Goal: Information Seeking & Learning: Learn about a topic

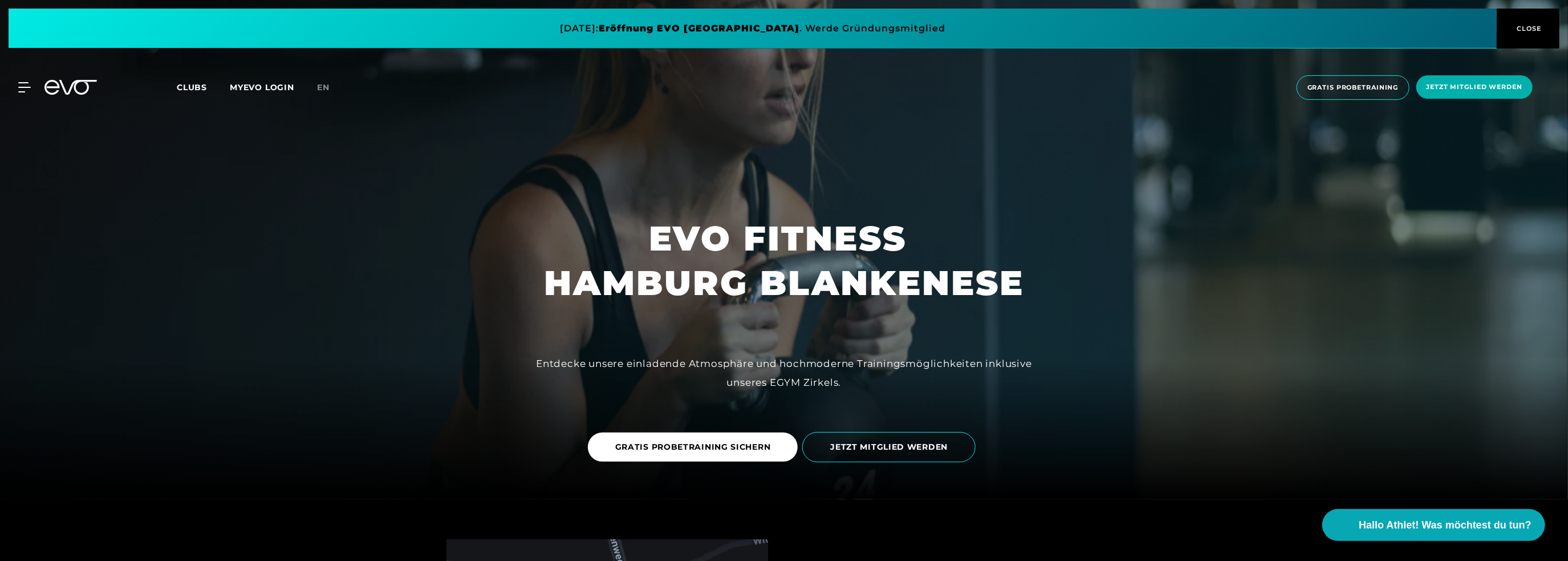
scroll to position [171, 0]
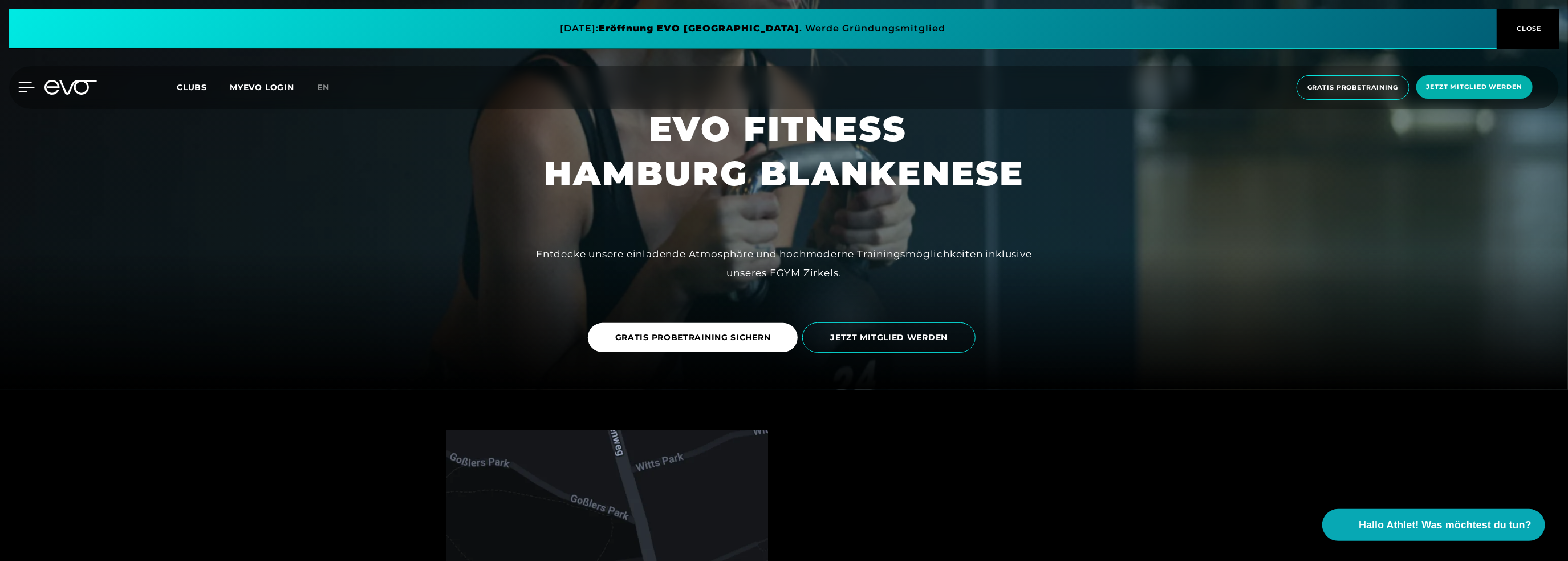
click at [23, 91] on icon at bounding box center [26, 87] width 16 height 9
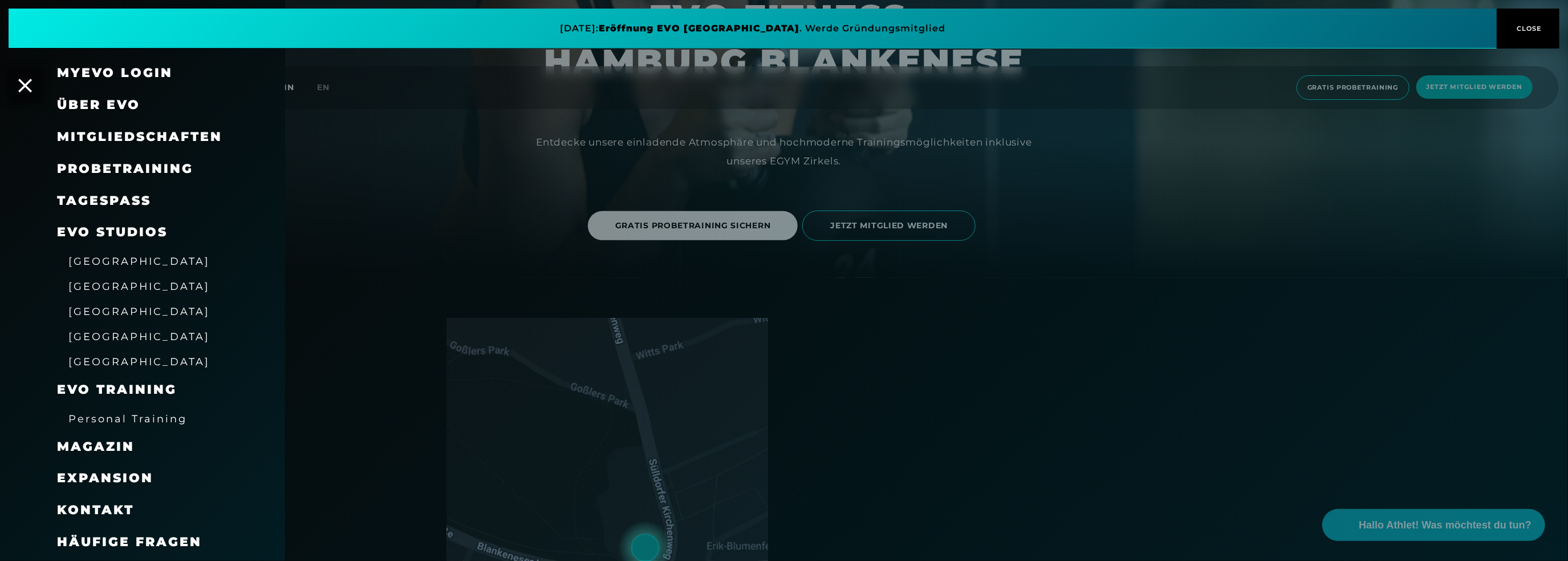
scroll to position [285, 0]
click at [112, 538] on span "Häufige Fragen" at bounding box center [129, 542] width 145 height 15
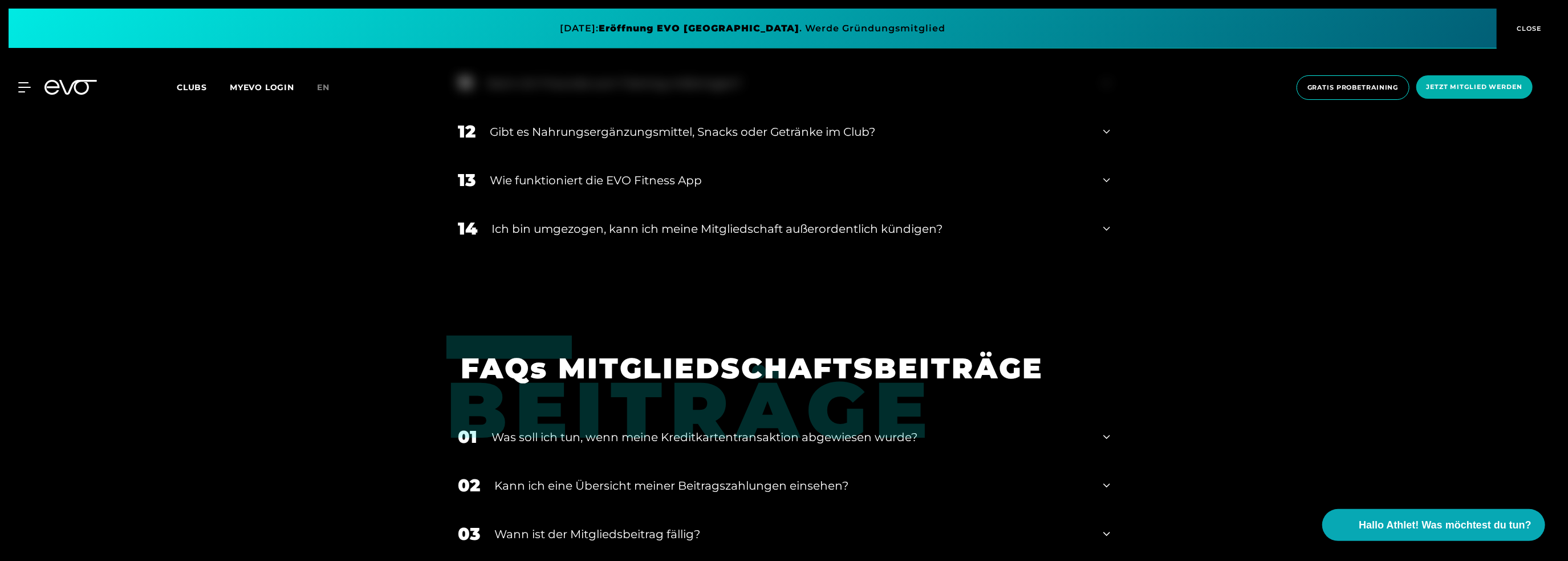
scroll to position [1255, 0]
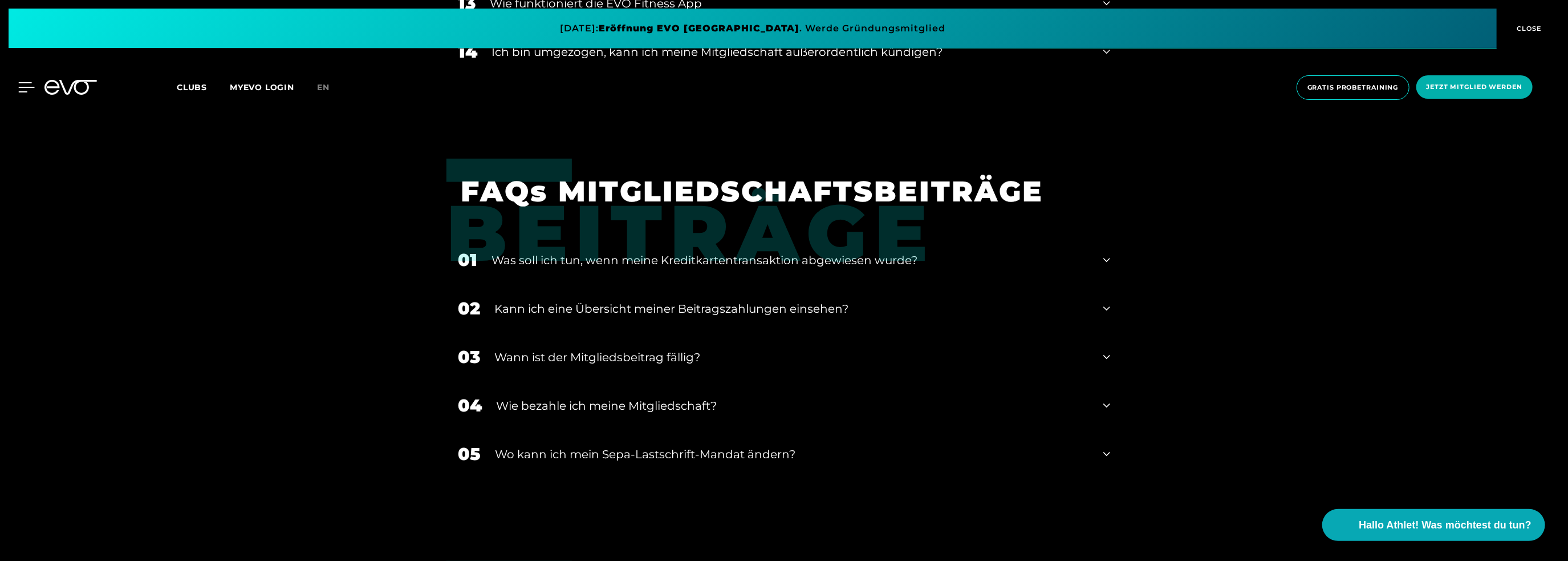
click at [24, 83] on icon at bounding box center [27, 87] width 16 height 10
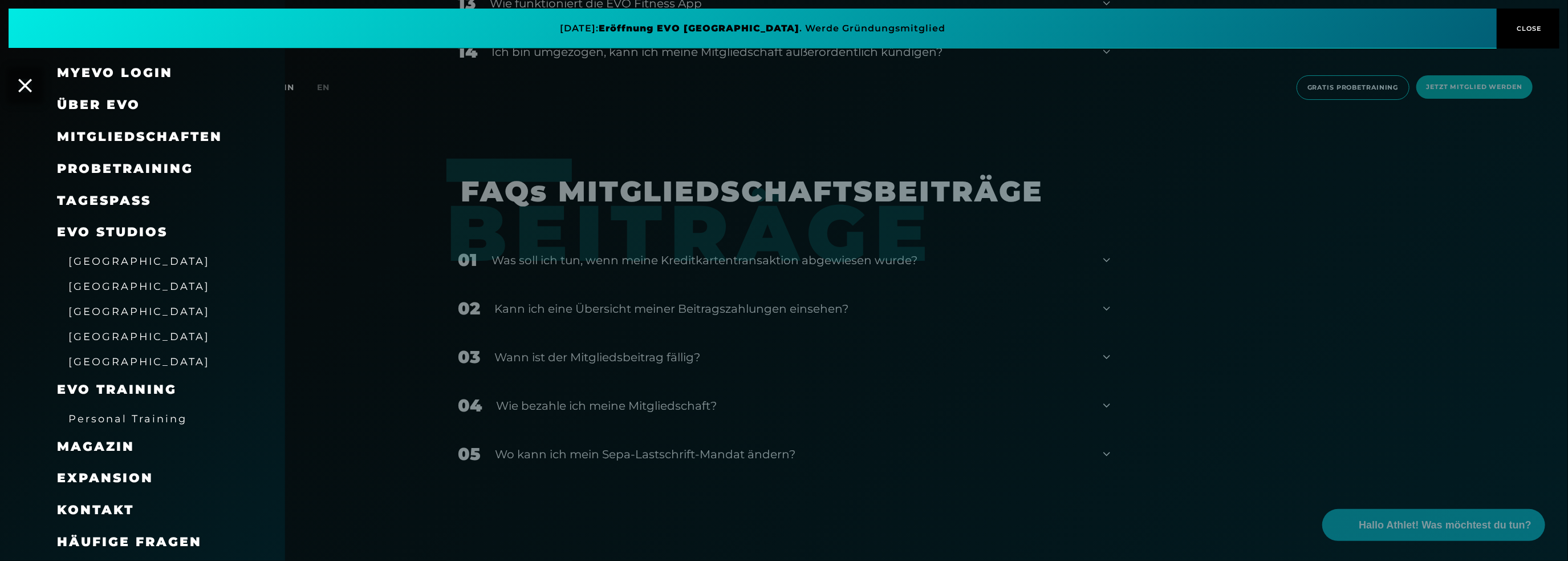
click at [105, 102] on span "Über EVO" at bounding box center [98, 104] width 83 height 15
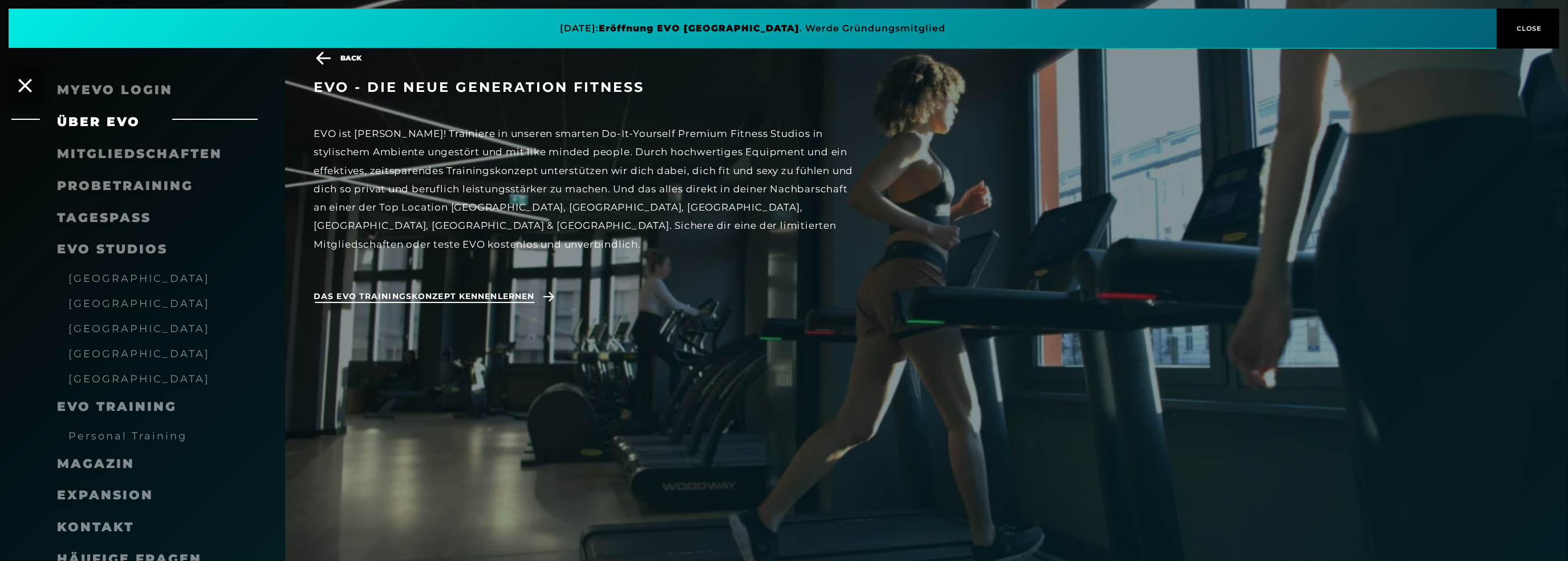
click at [406, 290] on span "Das EVO Trainingskonzept kennenlernen" at bounding box center [423, 296] width 221 height 12
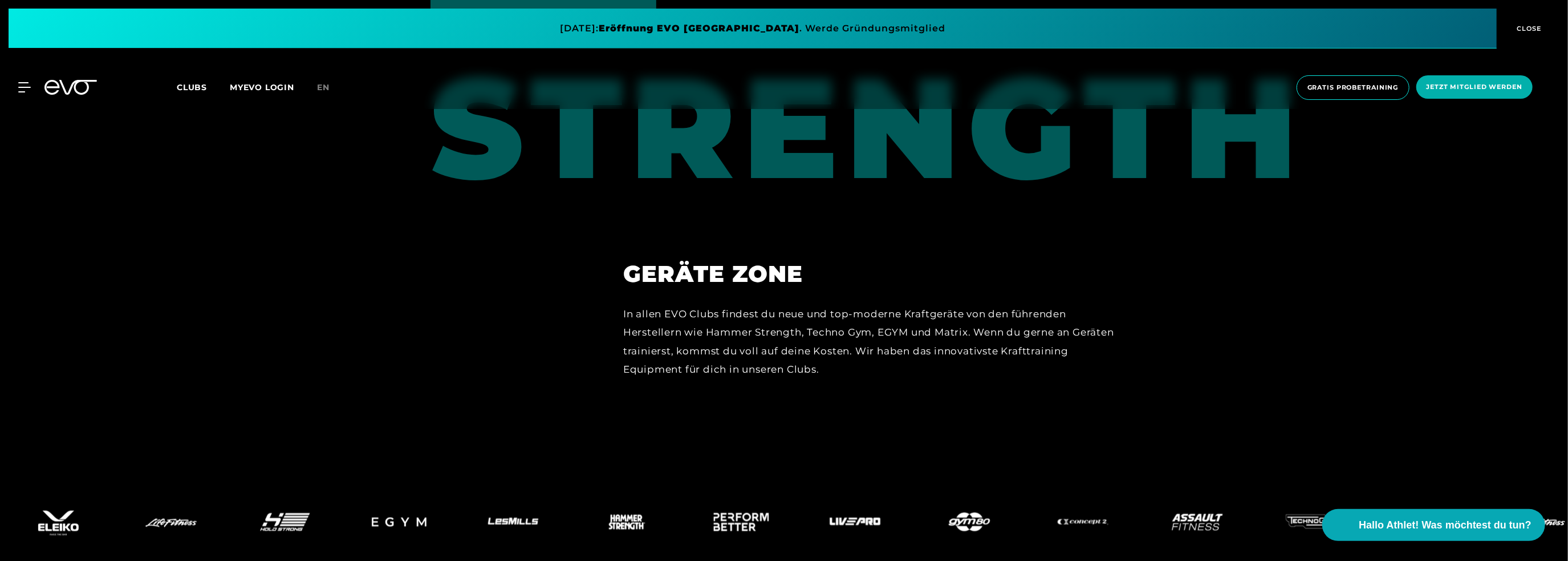
scroll to position [5359, 0]
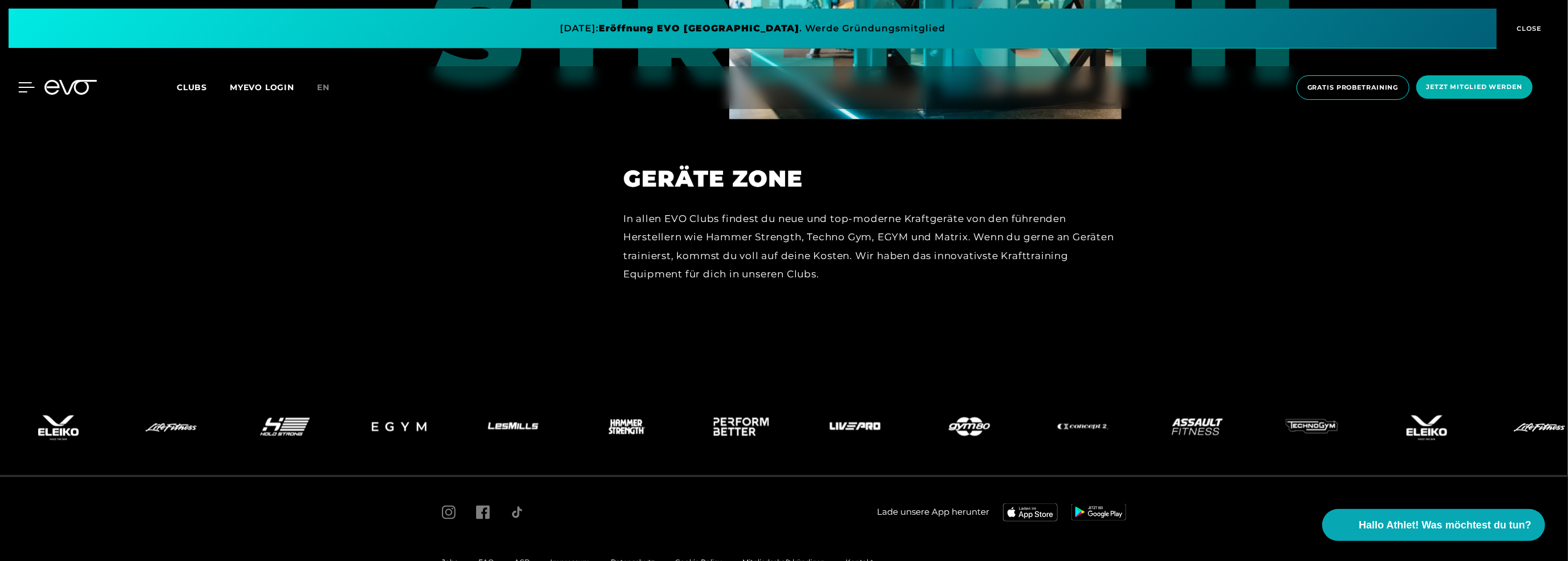
click at [16, 84] on div at bounding box center [18, 87] width 34 height 10
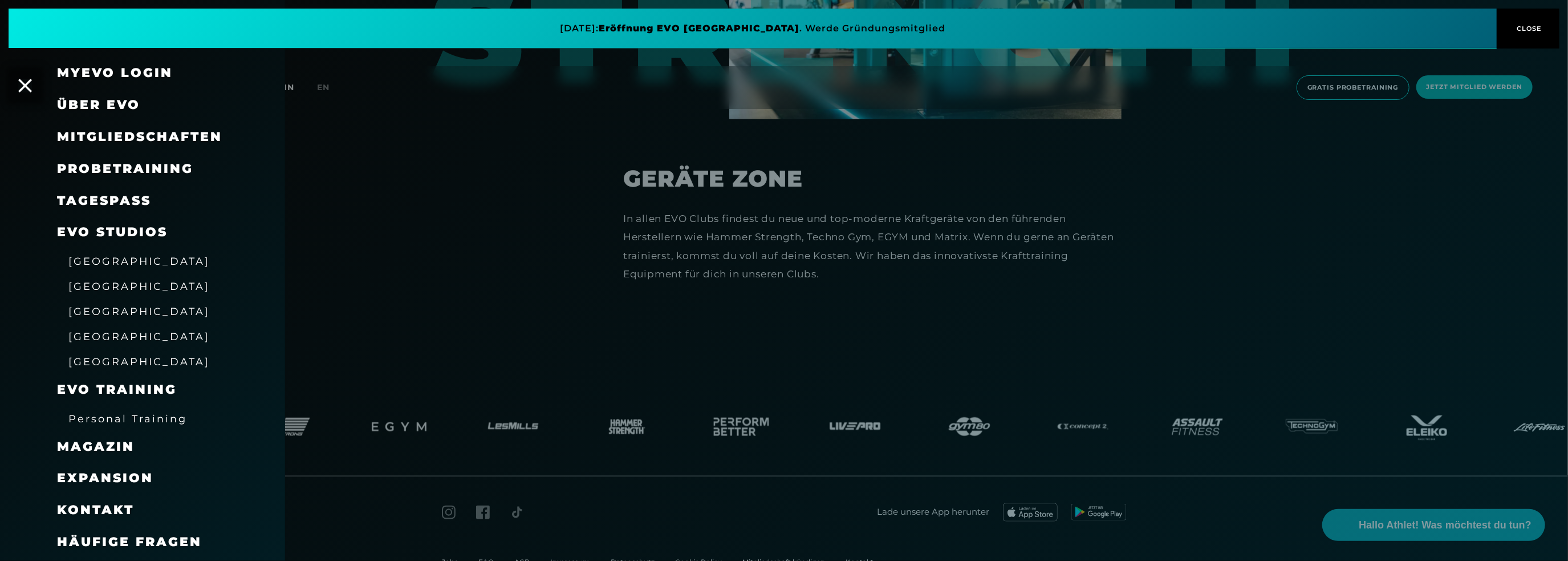
click at [136, 103] on span "Über EVO" at bounding box center [98, 104] width 83 height 15
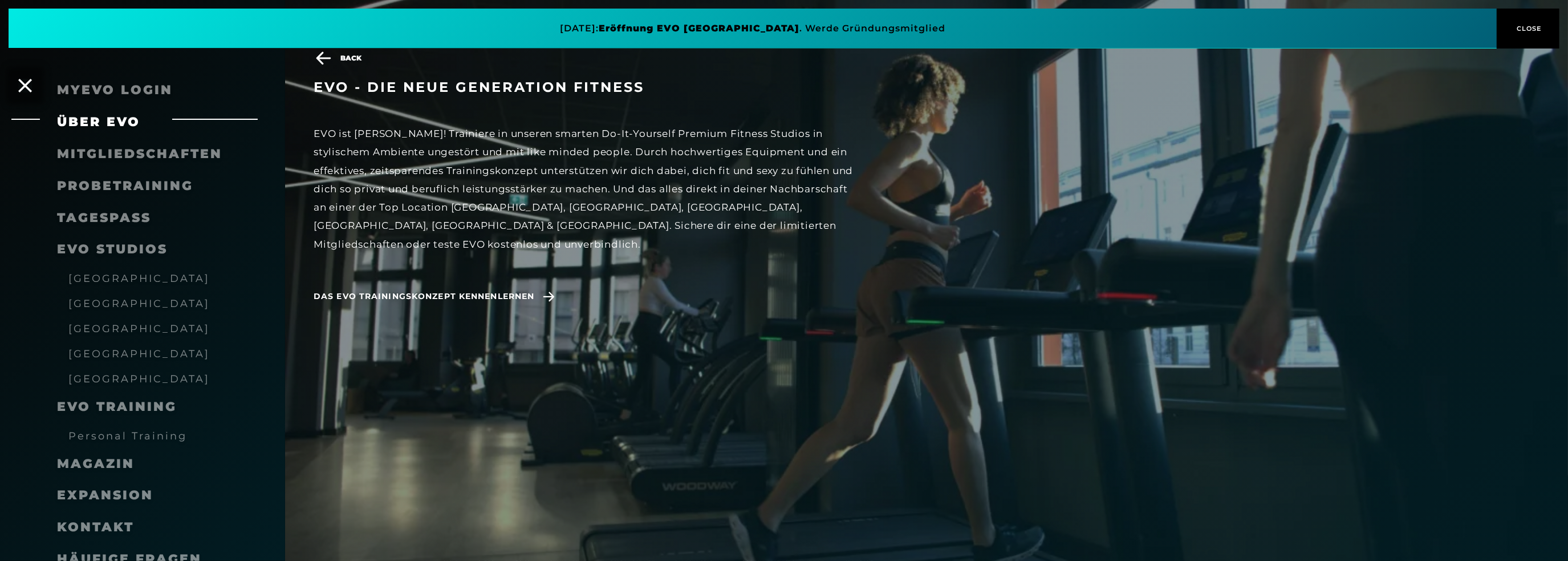
click at [115, 333] on span "[GEOGRAPHIC_DATA]" at bounding box center [139, 328] width 142 height 12
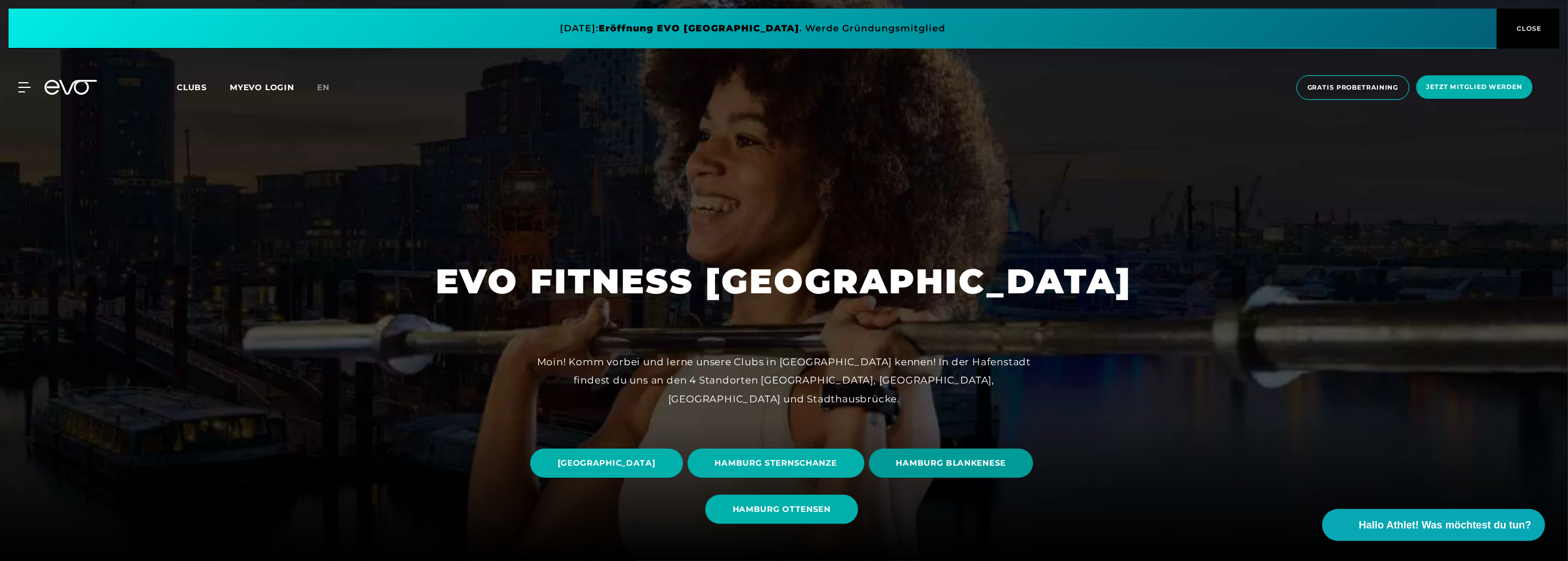
click at [896, 469] on span "HAMBURG BLANKENESE" at bounding box center [951, 463] width 110 height 12
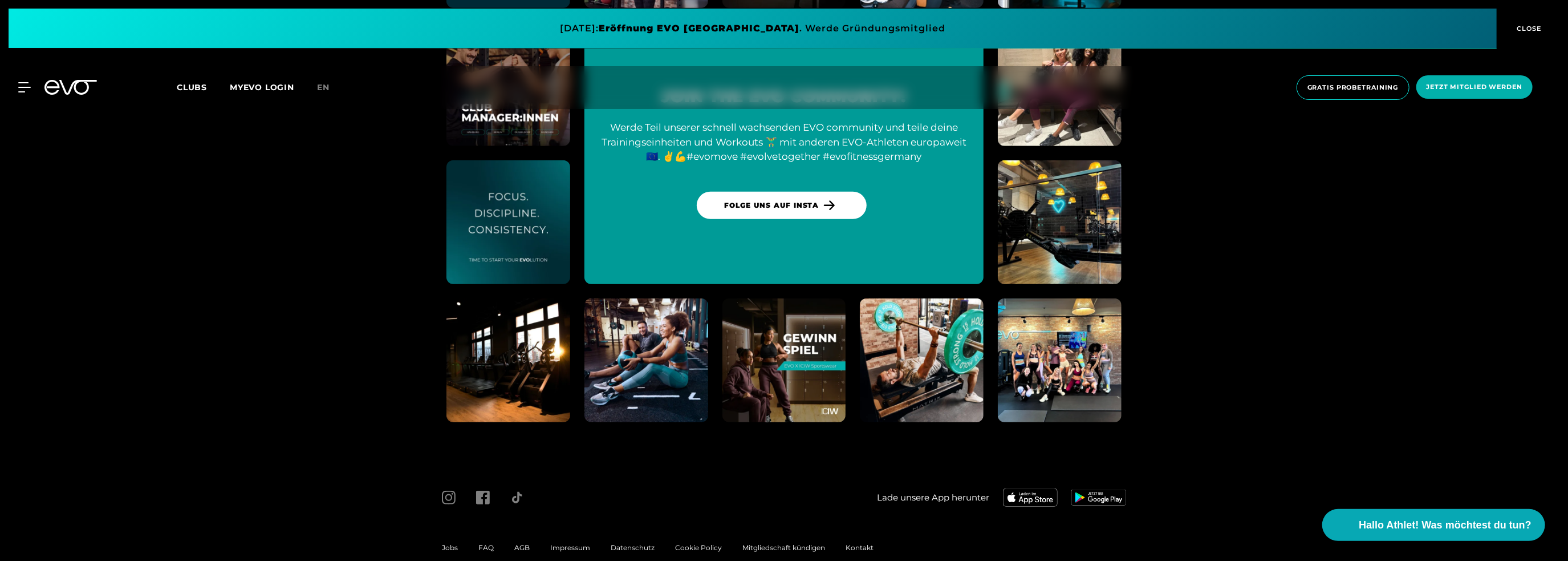
scroll to position [4775, 0]
